Goal: Task Accomplishment & Management: Use online tool/utility

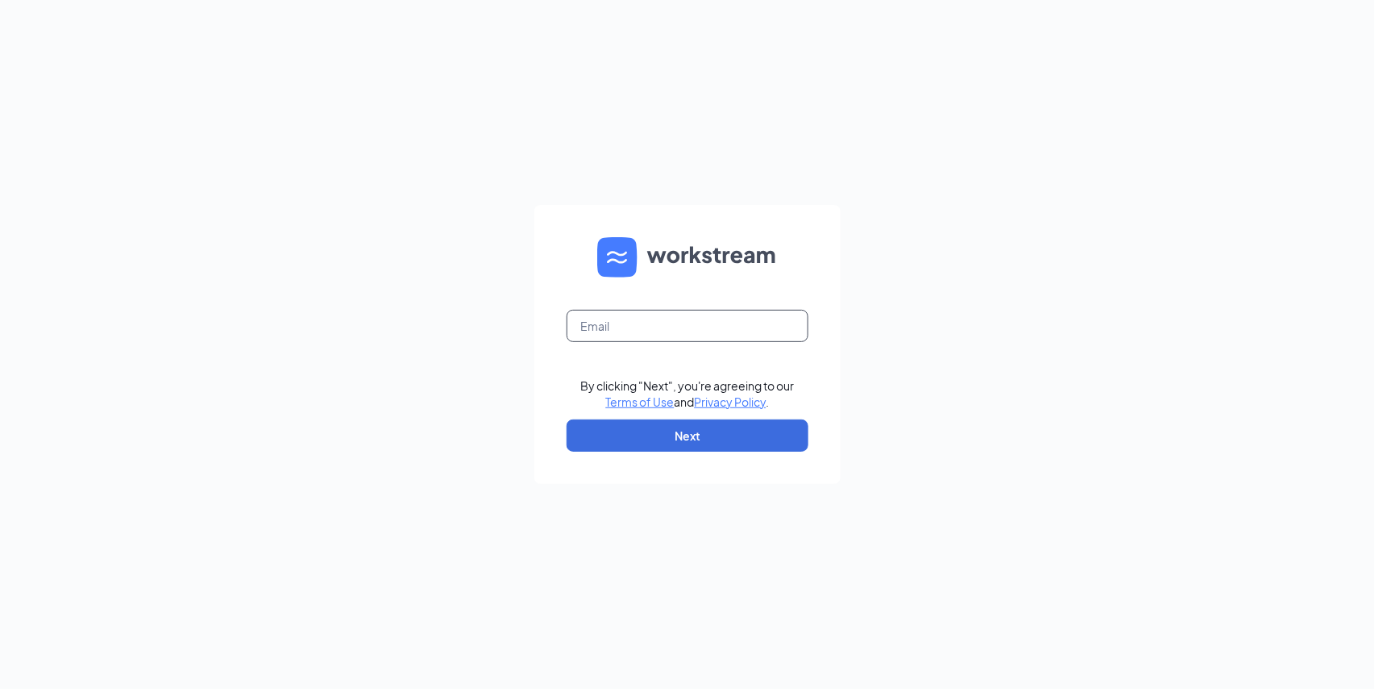
click at [652, 336] on input "text" at bounding box center [688, 326] width 242 height 32
type input "oh0280@pjunited.com"
click at [692, 431] on button "Next" at bounding box center [688, 435] width 242 height 32
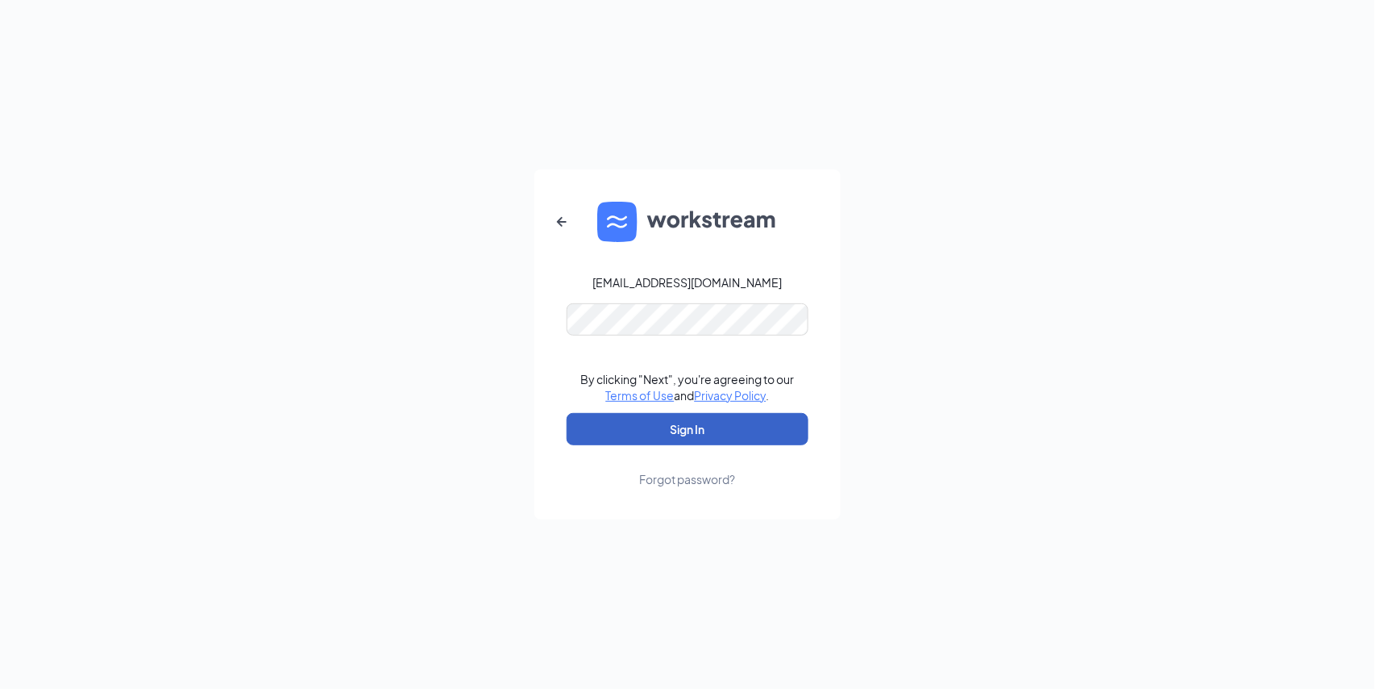
click at [652, 437] on button "Sign In" at bounding box center [688, 429] width 242 height 32
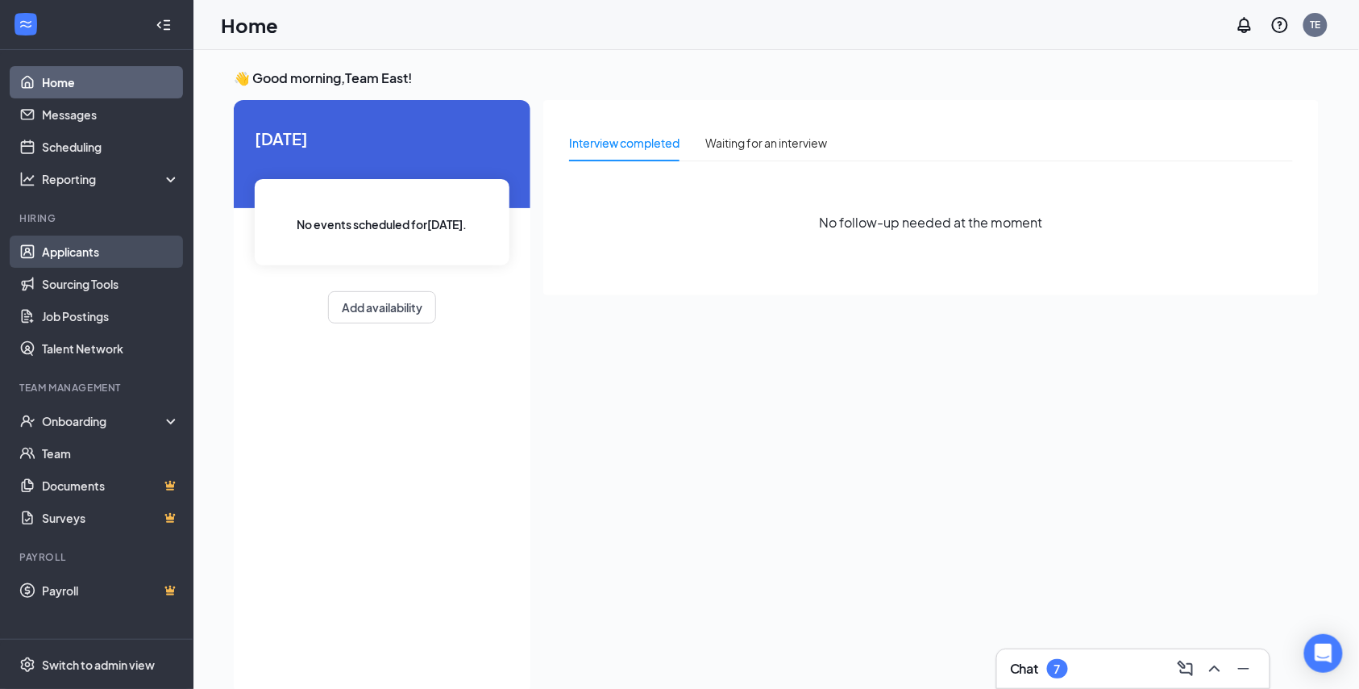
click at [116, 258] on link "Applicants" at bounding box center [111, 251] width 138 height 32
